Goal: Transaction & Acquisition: Purchase product/service

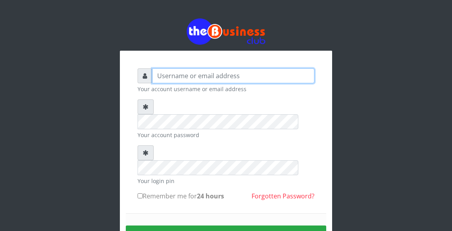
click at [198, 76] on input "text" at bounding box center [233, 75] width 162 height 15
type input "Atipeter"
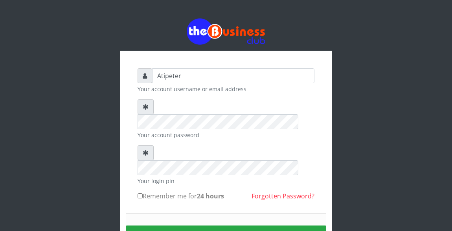
click at [140, 193] on input "Remember me for 24 hours" at bounding box center [140, 195] width 5 height 5
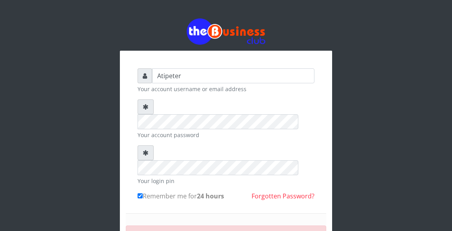
click at [141, 193] on input "Remember me for 24 hours" at bounding box center [140, 195] width 5 height 5
checkbox input "true"
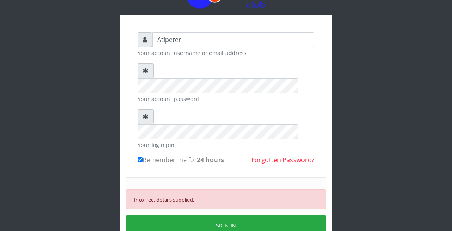
scroll to position [47, 0]
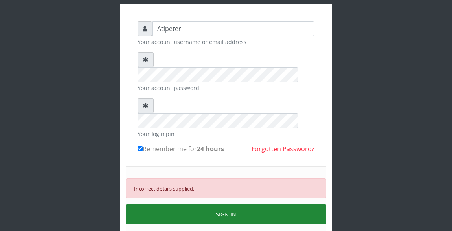
click at [249, 204] on button "SIGN IN" at bounding box center [226, 214] width 201 height 20
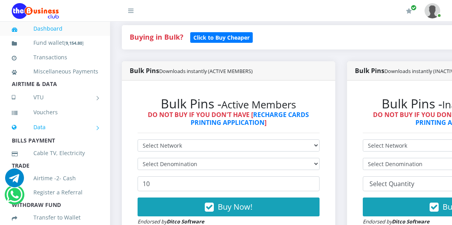
scroll to position [189, 0]
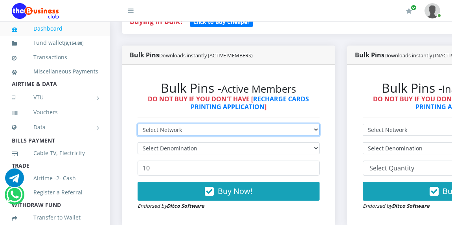
click at [179, 131] on select "Select Network MTN Globacom 9Mobile Airtel" at bounding box center [229, 130] width 182 height 12
select select "MTN"
click at [138, 125] on select "Select Network MTN Globacom 9Mobile Airtel" at bounding box center [229, 130] width 182 height 12
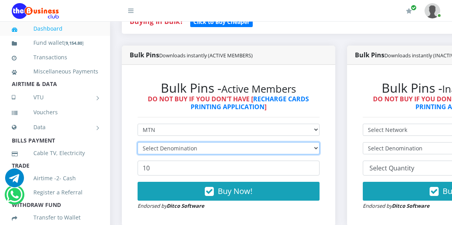
click at [178, 149] on select "Select Denomination" at bounding box center [229, 148] width 182 height 12
select select "193.88-200"
click at [138, 144] on select "Select Denomination MTN NGN100 - ₦96.94 MTN NGN200 - ₦193.88 MTN NGN400 - ₦387.…" at bounding box center [229, 148] width 182 height 12
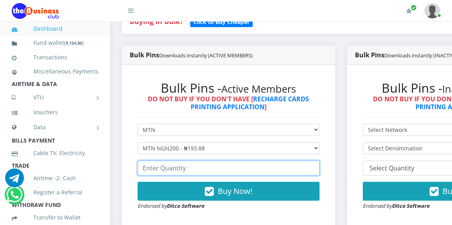
click at [183, 173] on input "number" at bounding box center [229, 168] width 182 height 15
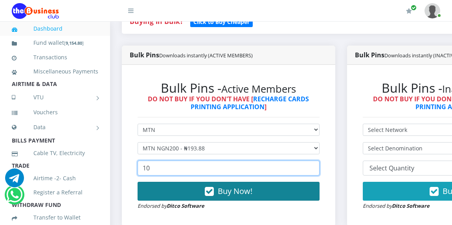
type input "10"
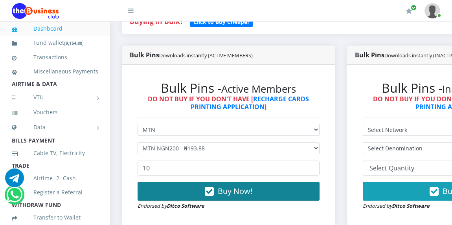
click at [237, 191] on span "Buy Now!" at bounding box center [235, 191] width 35 height 11
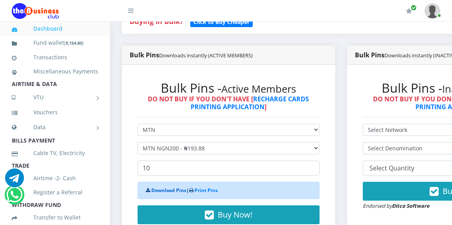
click at [170, 191] on link "Download Pins" at bounding box center [168, 190] width 35 height 7
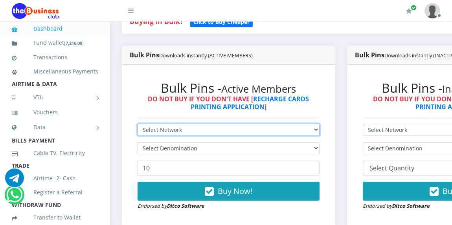
click at [150, 132] on select "Select Network MTN Globacom 9Mobile Airtel" at bounding box center [229, 130] width 182 height 12
select select "Glo"
click at [138, 125] on select "Select Network MTN Globacom 9Mobile Airtel" at bounding box center [229, 130] width 182 height 12
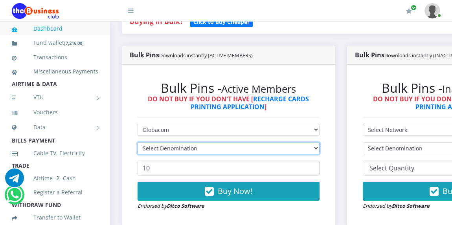
click at [154, 149] on select "Select Denomination" at bounding box center [229, 148] width 182 height 12
select select "192.9-200"
click at [138, 144] on select "Select Denomination Glo NGN100 - ₦96.45 Glo NGN200 - ₦192.90 Glo NGN500 - ₦482.…" at bounding box center [229, 148] width 182 height 12
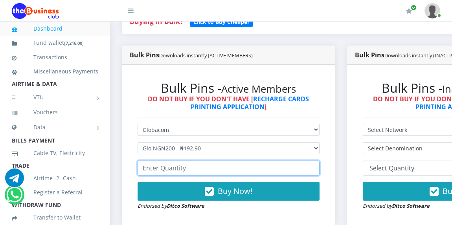
click at [164, 172] on input "number" at bounding box center [229, 168] width 182 height 15
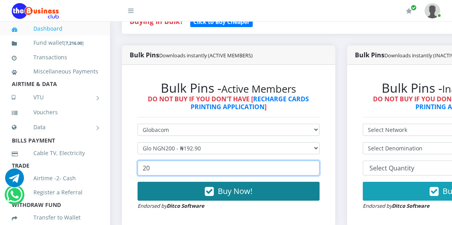
type input "20"
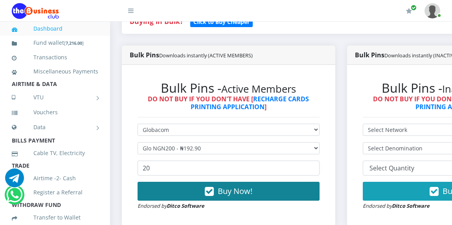
click at [214, 195] on icon "button" at bounding box center [209, 192] width 9 height 8
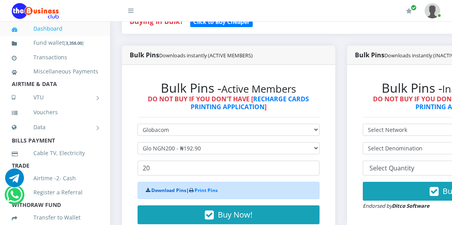
click at [166, 191] on link "Download Pins" at bounding box center [168, 190] width 35 height 7
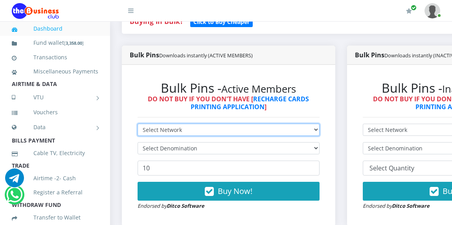
click at [147, 131] on select "Select Network MTN Globacom 9Mobile Airtel" at bounding box center [229, 130] width 182 height 12
select select "Airtel"
click at [138, 125] on select "Select Network MTN Globacom 9Mobile Airtel" at bounding box center [229, 130] width 182 height 12
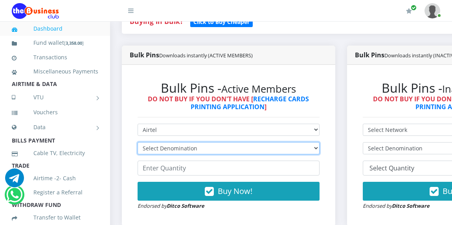
click at [158, 148] on select "Select Denomination Airtel NGN100 - ₦96.36 Airtel NGN200 - ₦192.72 Airtel NGN50…" at bounding box center [229, 148] width 182 height 12
select select "192.72-200"
click at [138, 144] on select "Select Denomination Airtel NGN100 - ₦96.36 Airtel NGN200 - ₦192.72 Airtel NGN50…" at bounding box center [229, 148] width 182 height 12
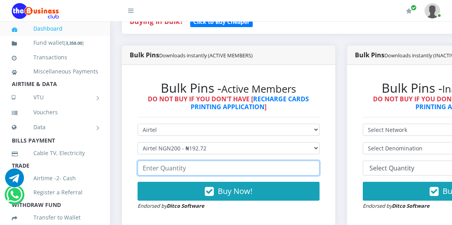
click at [160, 172] on input "number" at bounding box center [229, 168] width 182 height 15
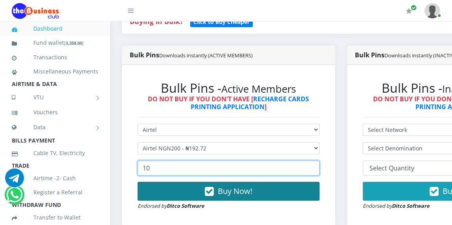
type input "10"
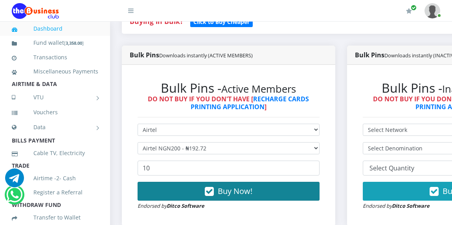
click at [196, 191] on button "Buy Now!" at bounding box center [229, 191] width 182 height 19
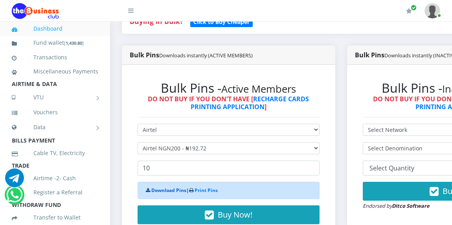
click at [181, 191] on link "Download Pins" at bounding box center [168, 190] width 35 height 7
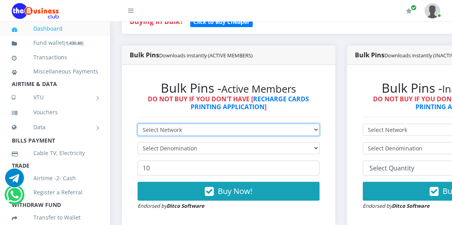
click at [160, 131] on select "Select Network MTN Globacom 9Mobile Airtel" at bounding box center [229, 130] width 182 height 12
select select "Glo"
click at [138, 125] on select "Select Network MTN Globacom 9Mobile Airtel" at bounding box center [229, 130] width 182 height 12
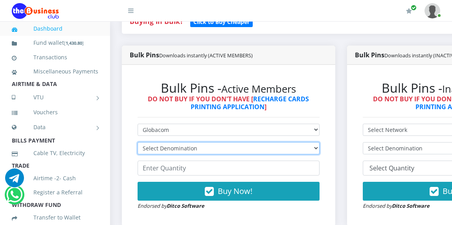
click at [162, 147] on select "Select Denomination Glo NGN100 - ₦96.45 Glo NGN200 - ₦192.90 Glo NGN500 - ₦482.…" at bounding box center [229, 148] width 182 height 12
select select "96.45-100"
click at [138, 144] on select "Select Denomination Glo NGN100 - ₦96.45 Glo NGN200 - ₦192.90 Glo NGN500 - ₦482.…" at bounding box center [229, 148] width 182 height 12
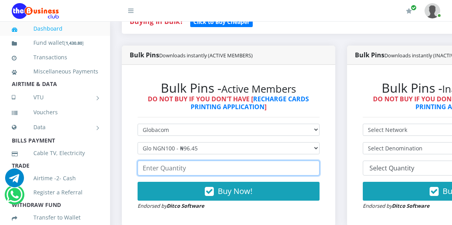
click at [165, 168] on input "number" at bounding box center [229, 168] width 182 height 15
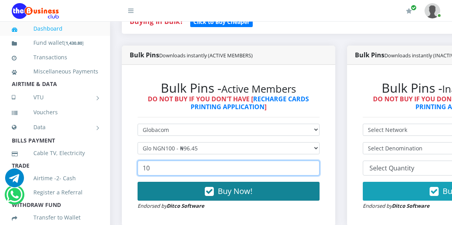
type input "10"
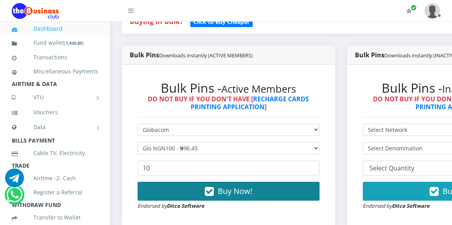
click at [200, 188] on button "Buy Now!" at bounding box center [229, 191] width 182 height 19
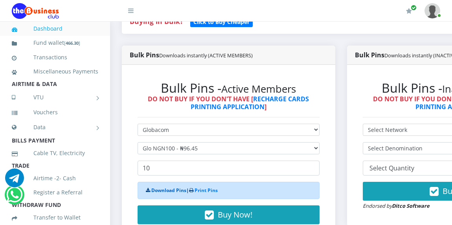
click at [159, 191] on link "Download Pins" at bounding box center [168, 190] width 35 height 7
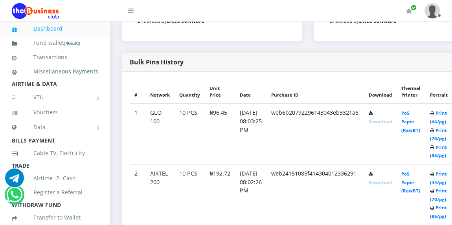
scroll to position [400, 0]
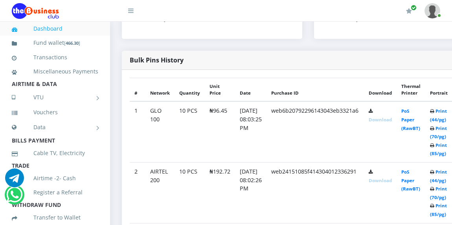
click at [392, 122] on link "Download" at bounding box center [380, 120] width 23 height 6
click at [392, 182] on link "Download" at bounding box center [380, 181] width 23 height 6
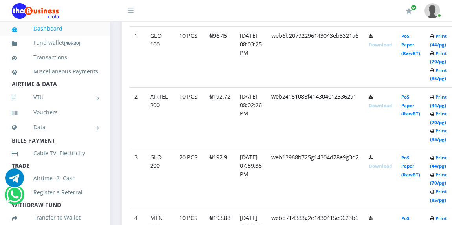
scroll to position [478, 0]
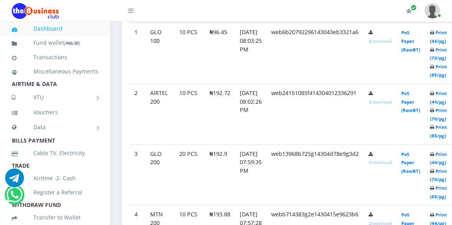
click at [392, 166] on link "Download" at bounding box center [380, 163] width 23 height 6
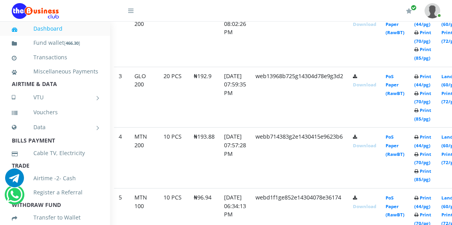
scroll to position [557, 16]
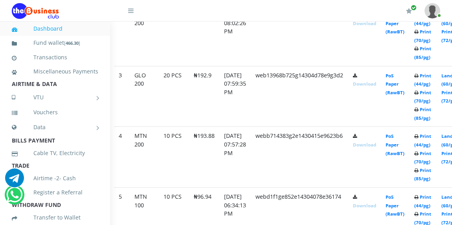
click at [376, 145] on link "Download" at bounding box center [364, 145] width 23 height 6
click at [376, 207] on link "Download" at bounding box center [364, 206] width 23 height 6
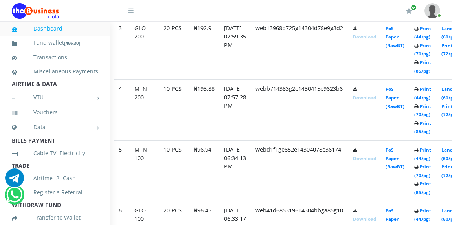
scroll to position [620, 16]
